Goal: Find specific page/section: Find specific page/section

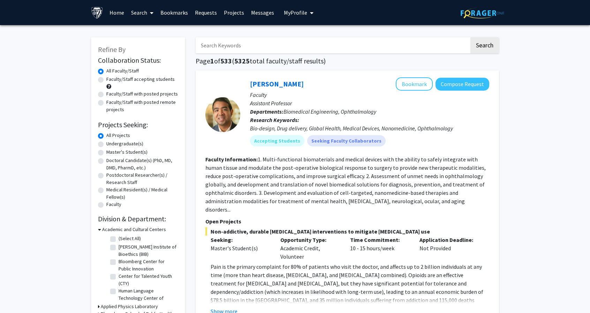
click at [144, 12] on link "Search" at bounding box center [142, 12] width 29 height 24
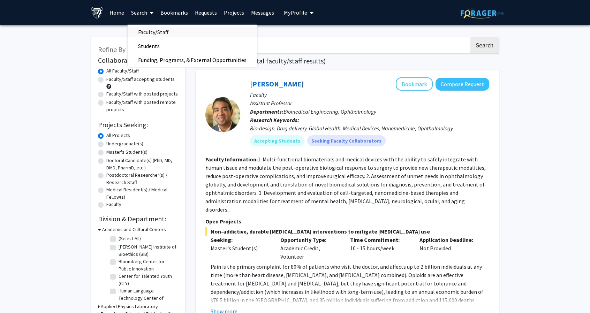
click at [156, 31] on span "Faculty/Staff" at bounding box center [153, 32] width 51 height 14
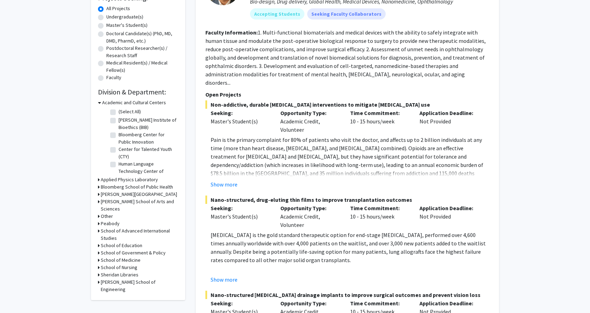
scroll to position [138, 0]
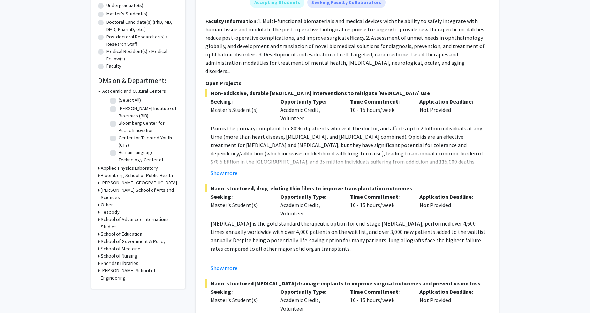
click at [126, 245] on h3 "School of Medicine" at bounding box center [121, 248] width 40 height 7
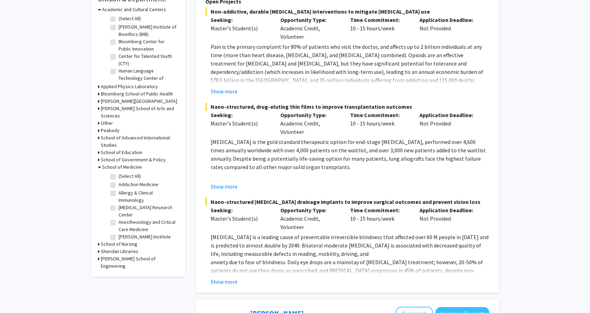
scroll to position [220, 0]
click at [119, 172] on label "(Select All)" at bounding box center [130, 175] width 22 height 7
click at [119, 172] on input "(Select All)" at bounding box center [121, 174] width 5 height 5
checkbox input "true"
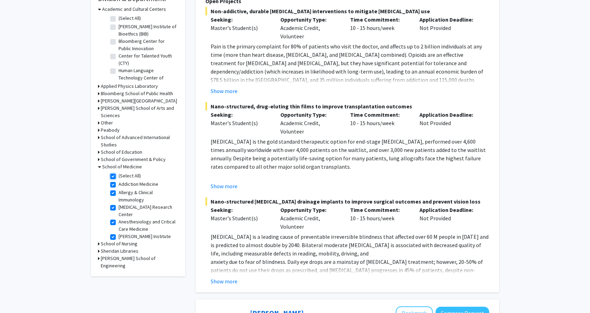
checkbox input "true"
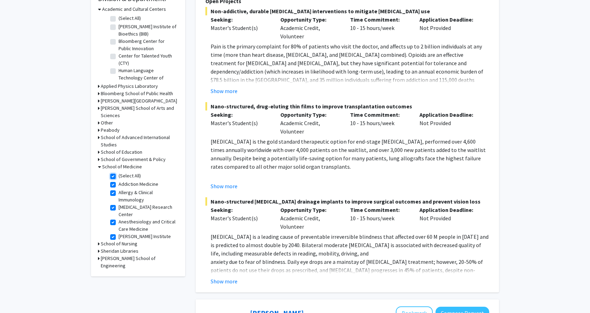
checkbox input "true"
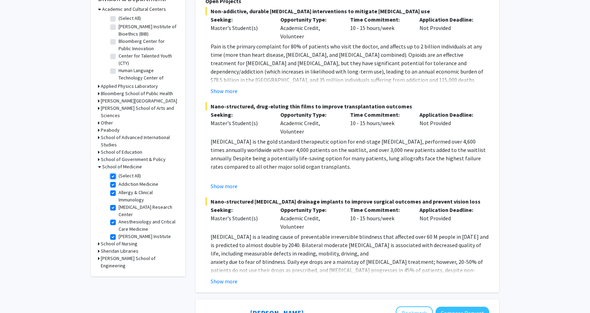
checkbox input "true"
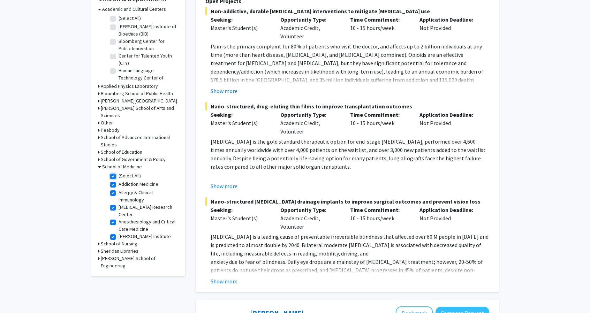
checkbox input "true"
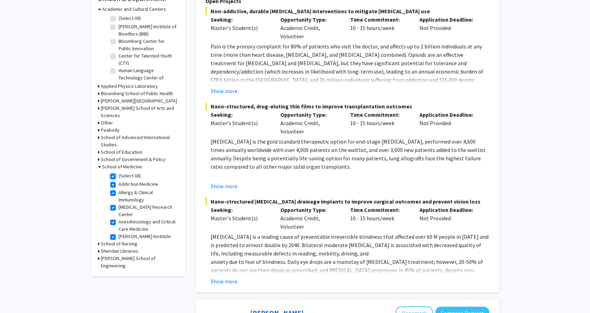
checkbox input "true"
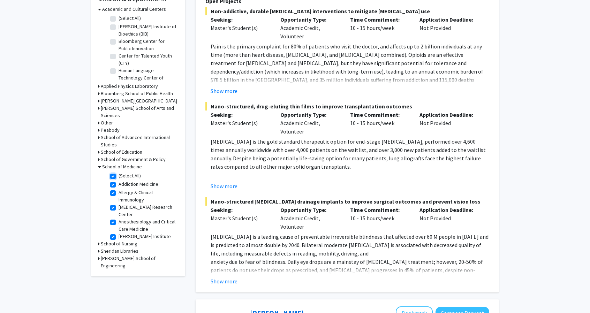
checkbox input "true"
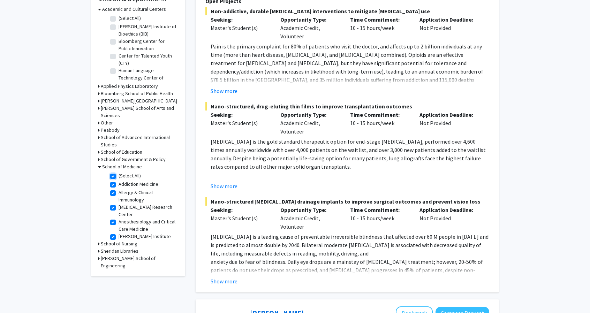
checkbox input "true"
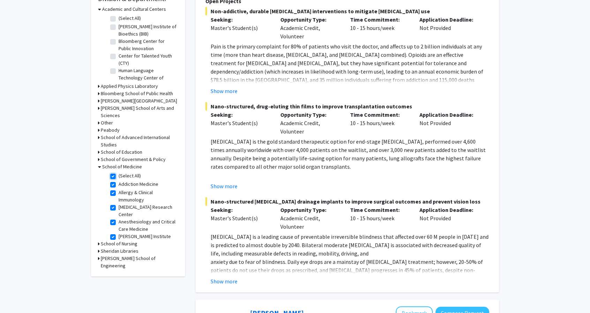
checkbox input "true"
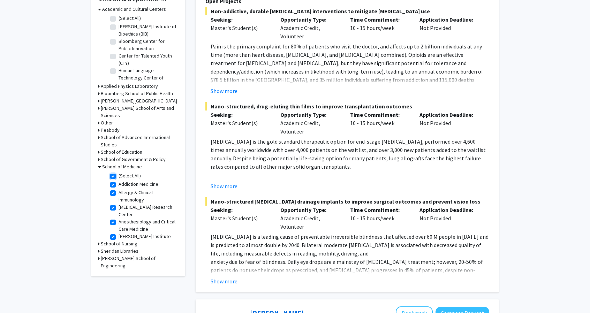
checkbox input "true"
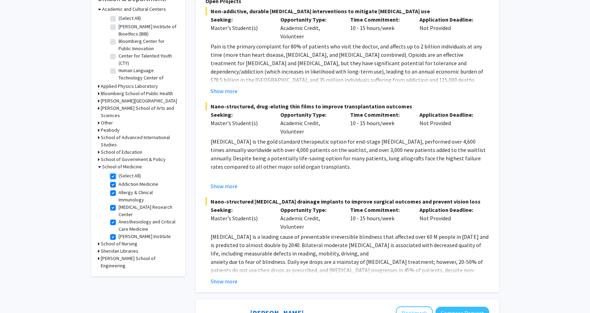
checkbox input "true"
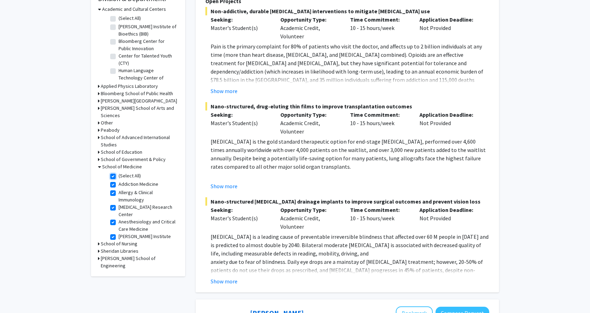
checkbox input "true"
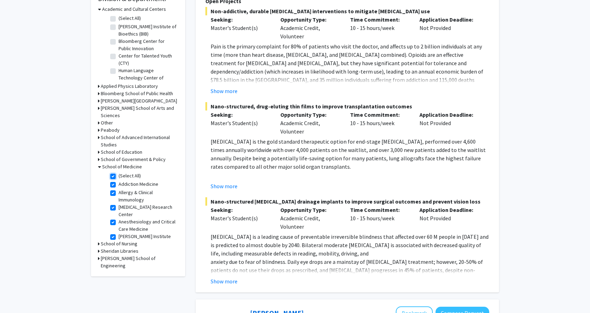
checkbox input "true"
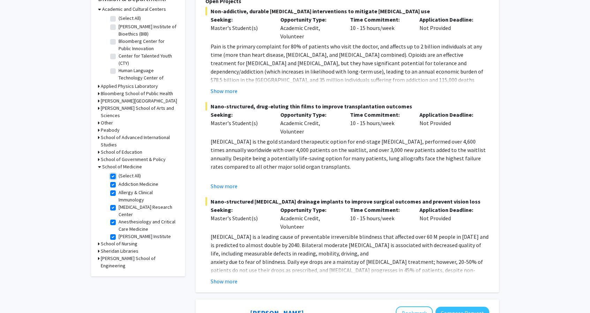
checkbox input "true"
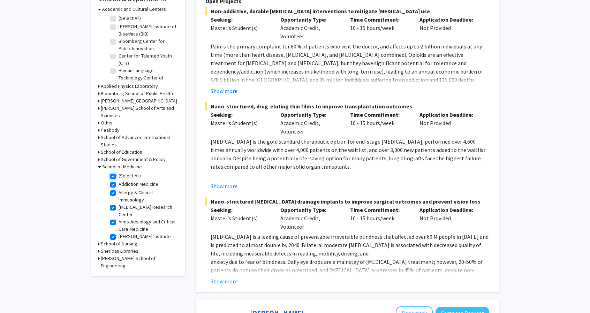
checkbox input "true"
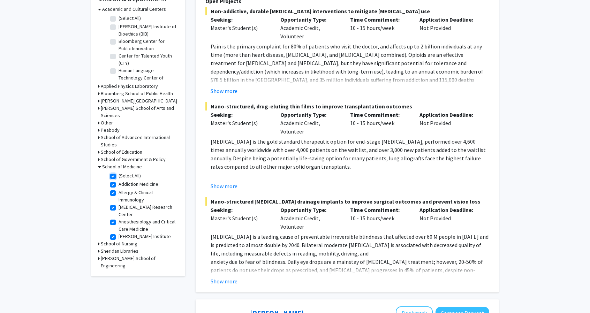
checkbox input "true"
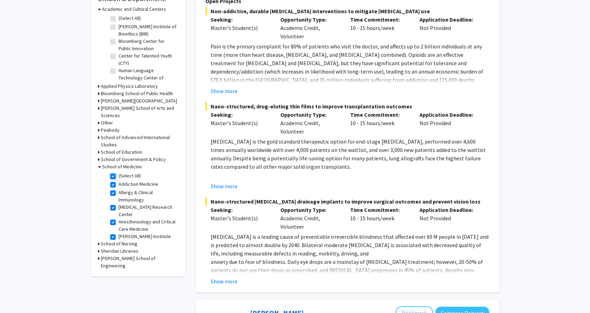
checkbox input "true"
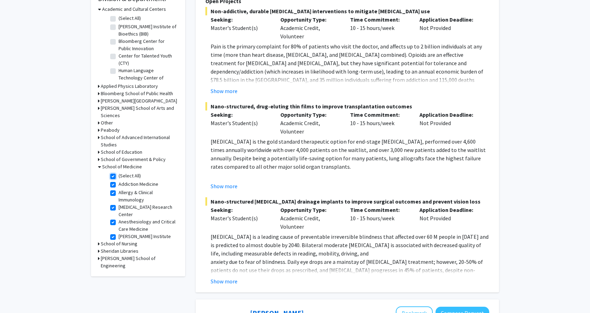
checkbox input "true"
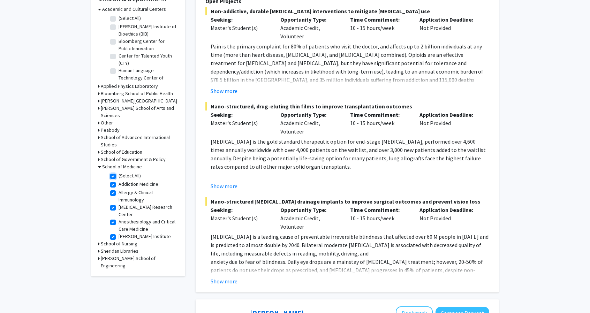
checkbox input "true"
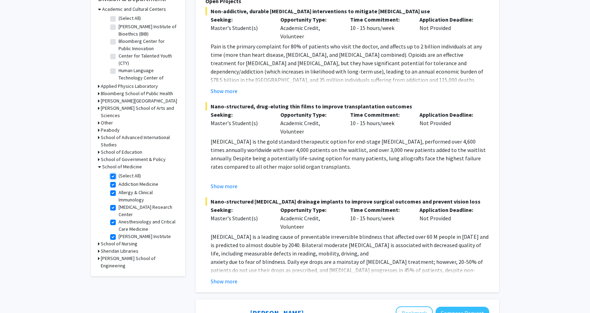
checkbox input "true"
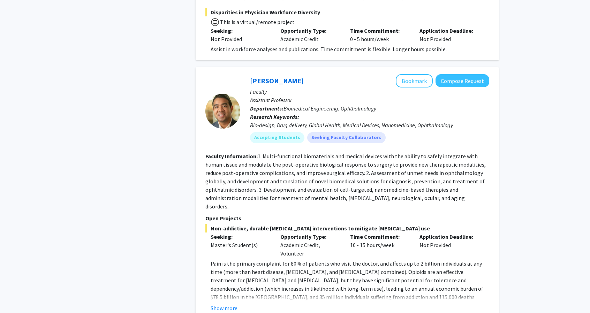
scroll to position [696, 0]
